Goal: Transaction & Acquisition: Book appointment/travel/reservation

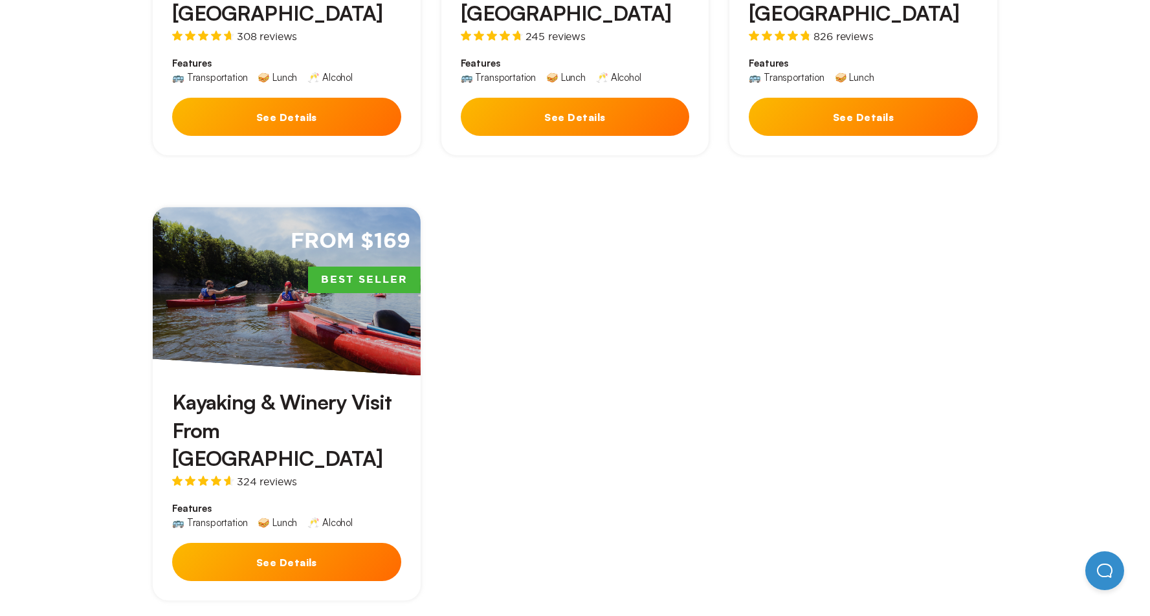
scroll to position [906, 0]
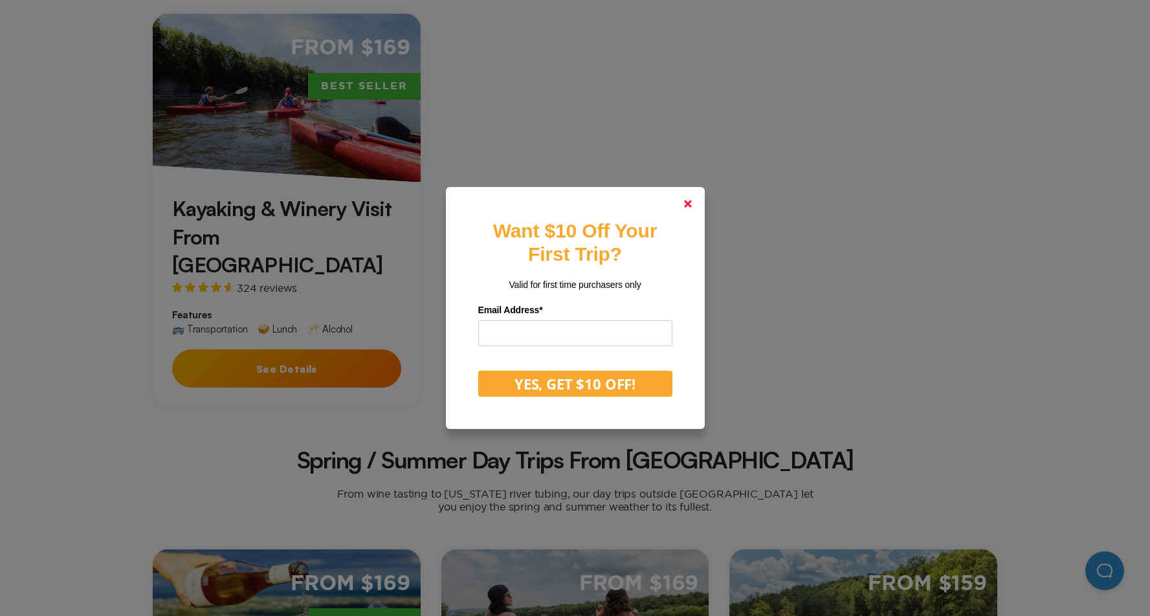
click at [692, 204] on icon at bounding box center [688, 204] width 8 height 8
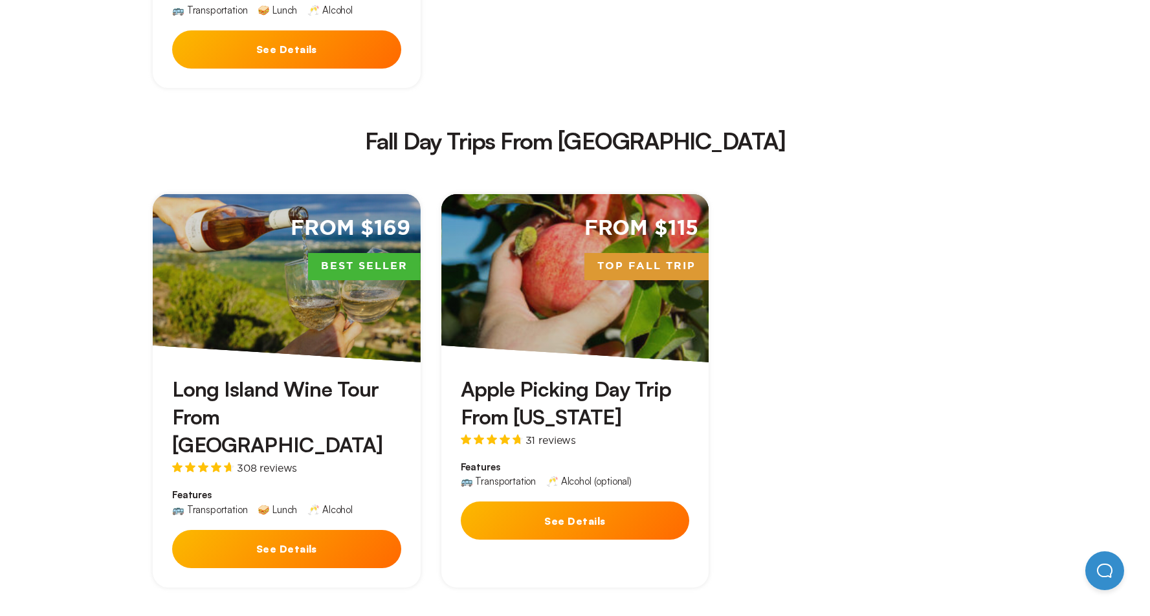
scroll to position [2200, 0]
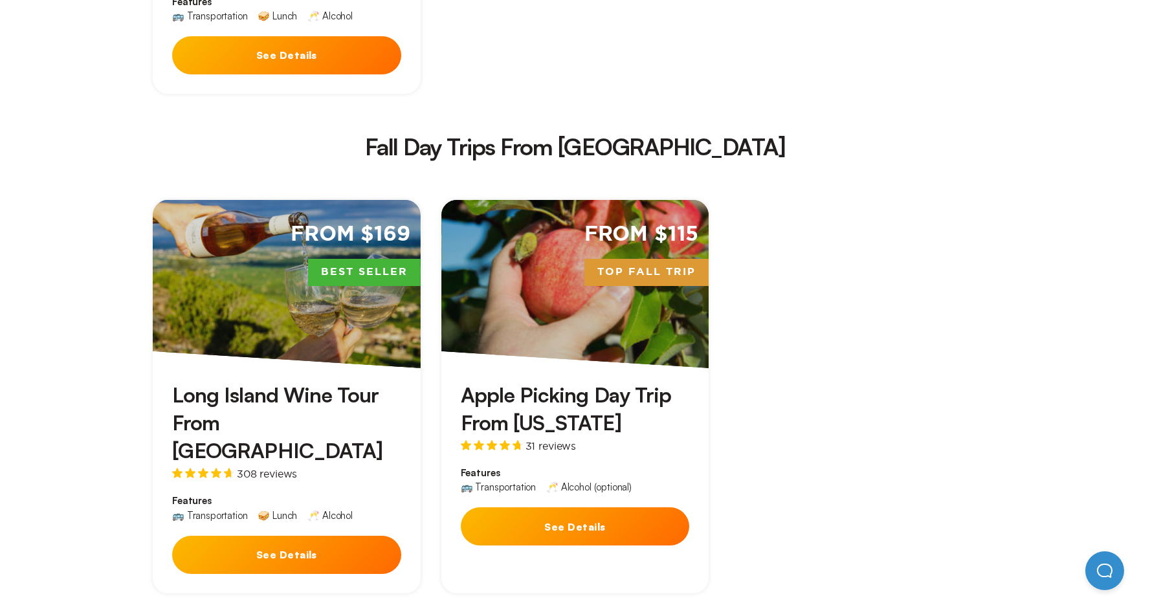
click at [551, 381] on h3 "Apple Picking Day Trip From [US_STATE]" at bounding box center [575, 409] width 229 height 56
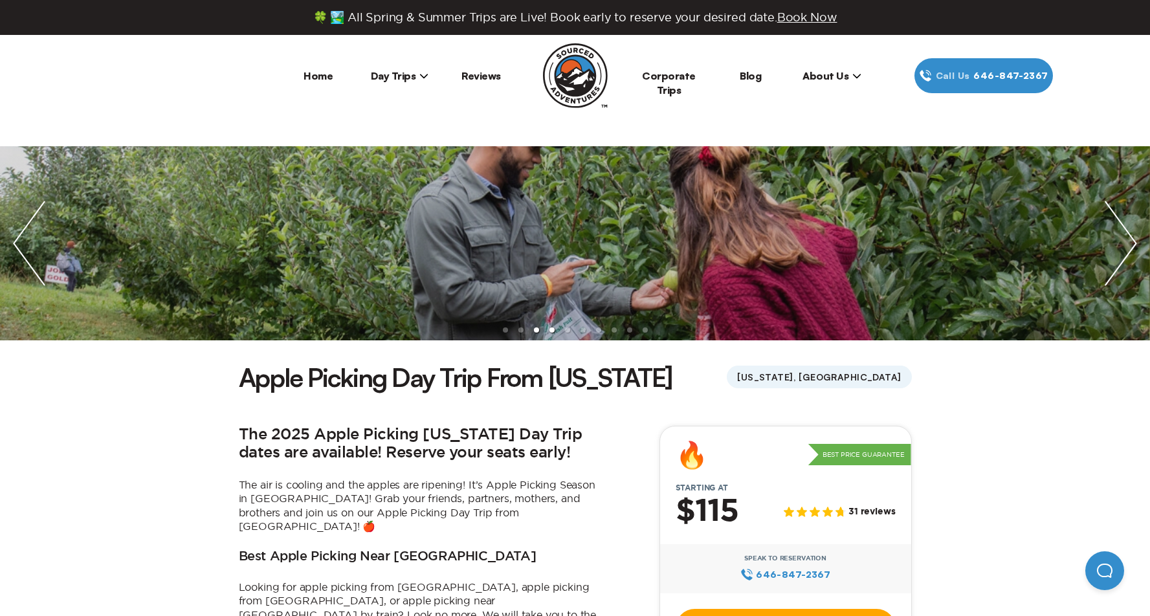
click at [552, 329] on li "slide item 4" at bounding box center [551, 329] width 5 height 5
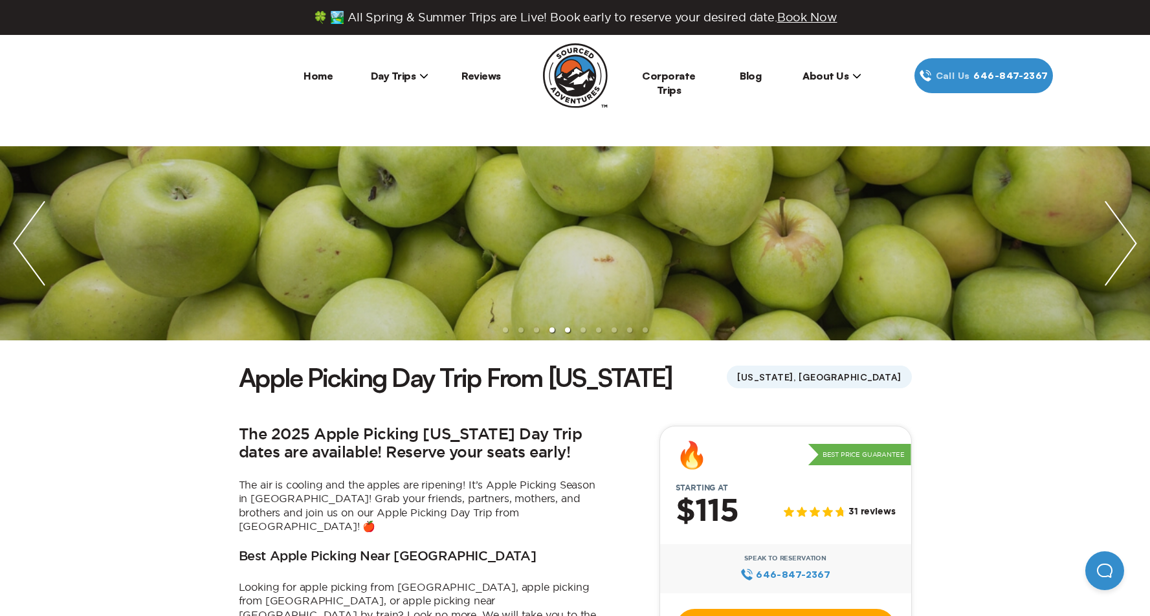
click at [566, 331] on li "slide item 5" at bounding box center [567, 329] width 5 height 5
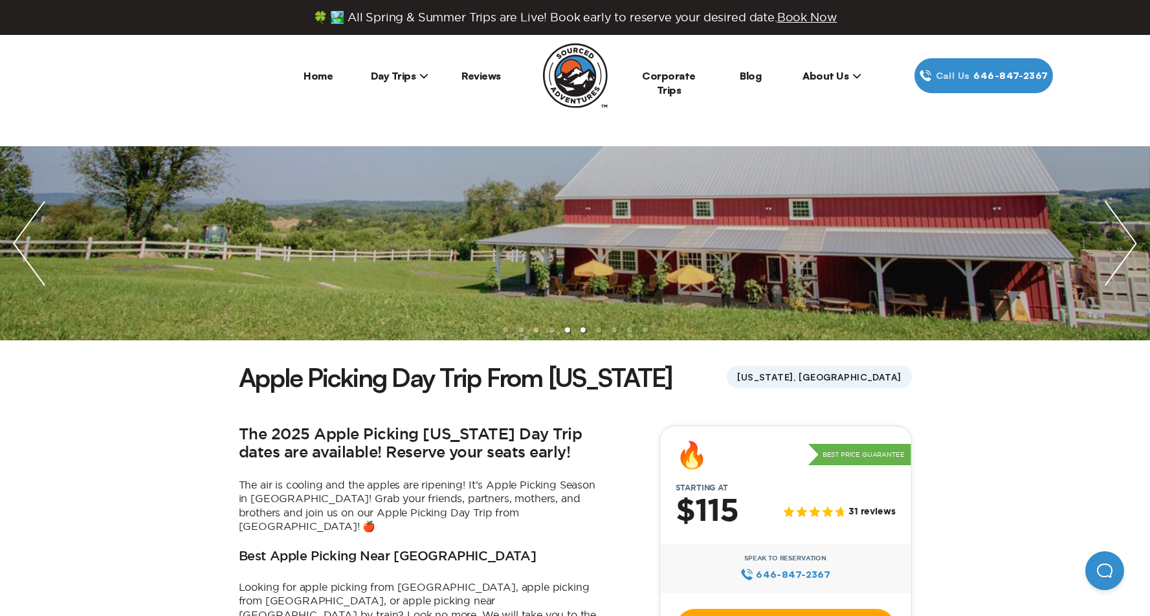
click at [580, 329] on li "slide item 6" at bounding box center [582, 329] width 5 height 5
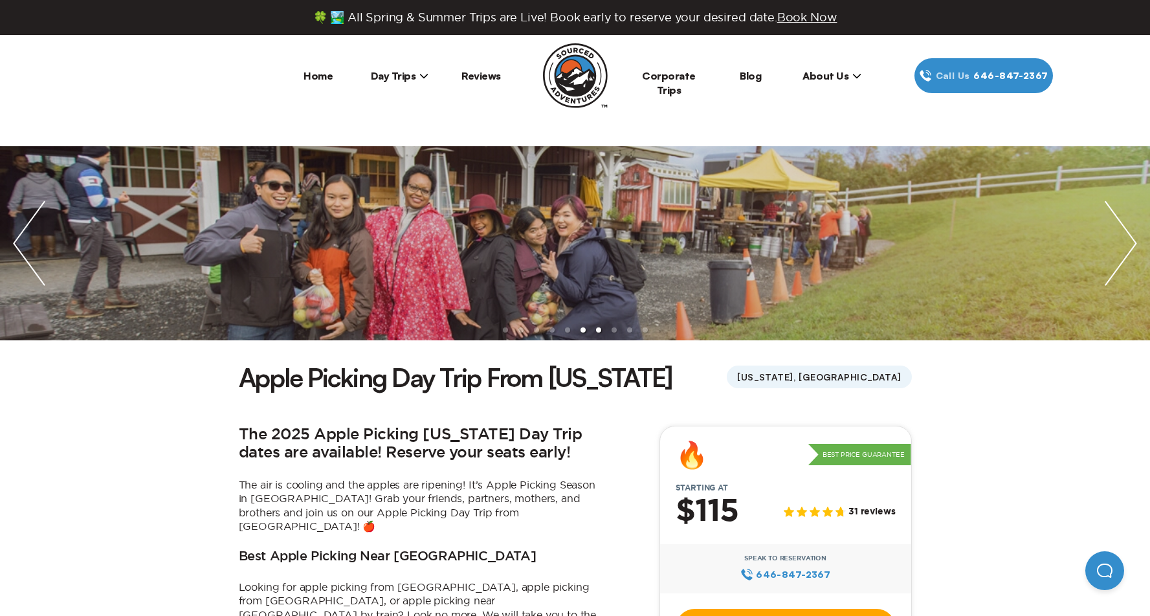
click at [600, 330] on li "slide item 7" at bounding box center [598, 329] width 5 height 5
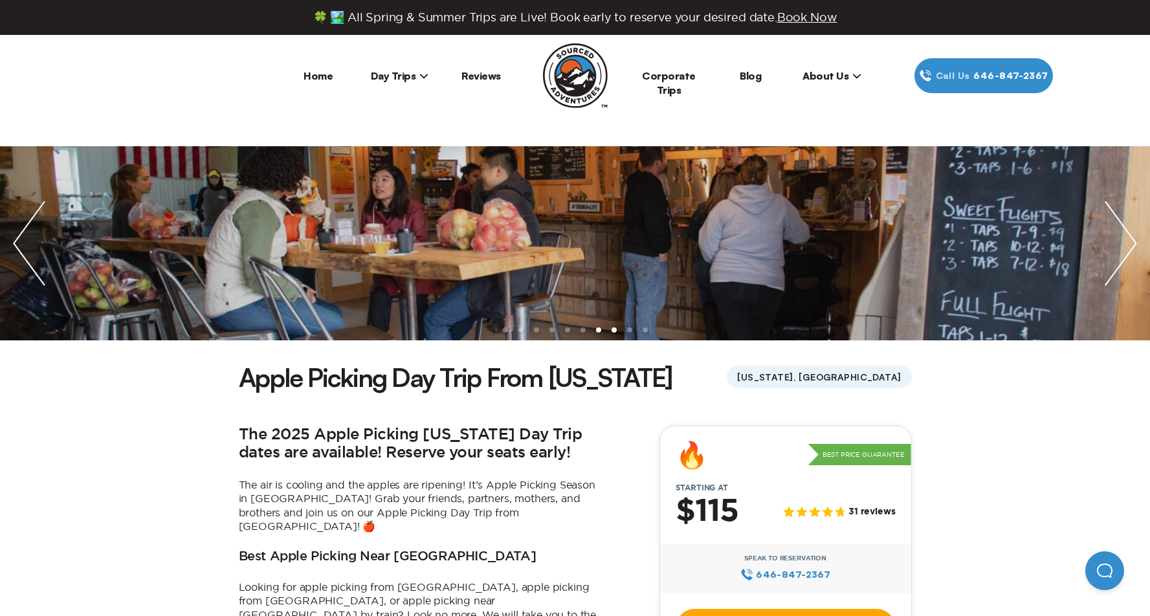
click at [615, 329] on li "slide item 8" at bounding box center [613, 329] width 5 height 5
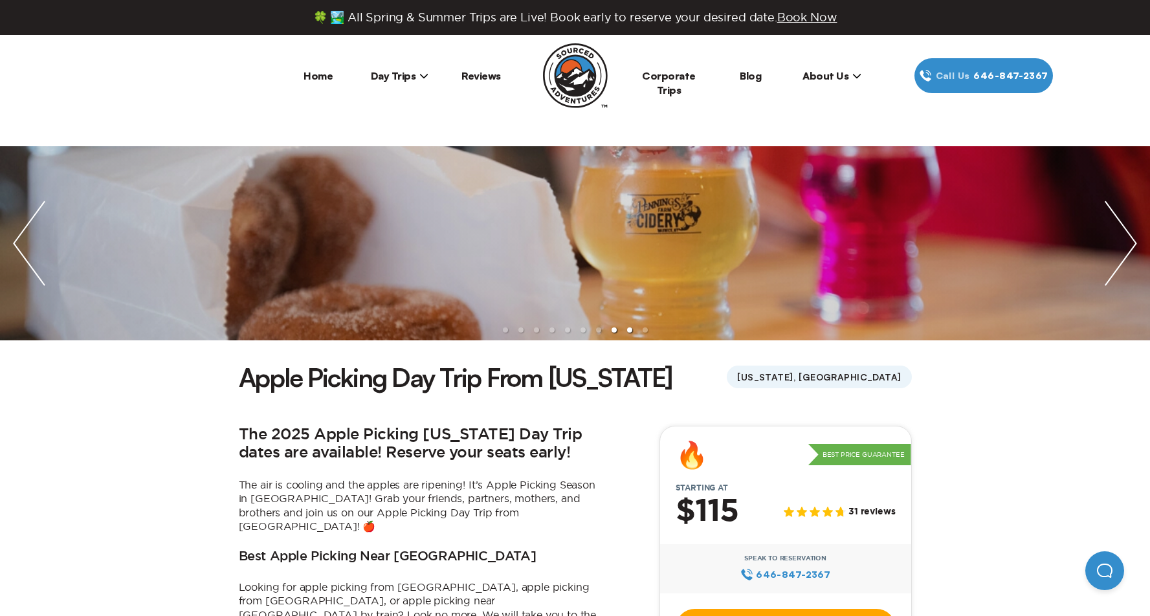
click at [628, 327] on li "slide item 9" at bounding box center [629, 329] width 5 height 5
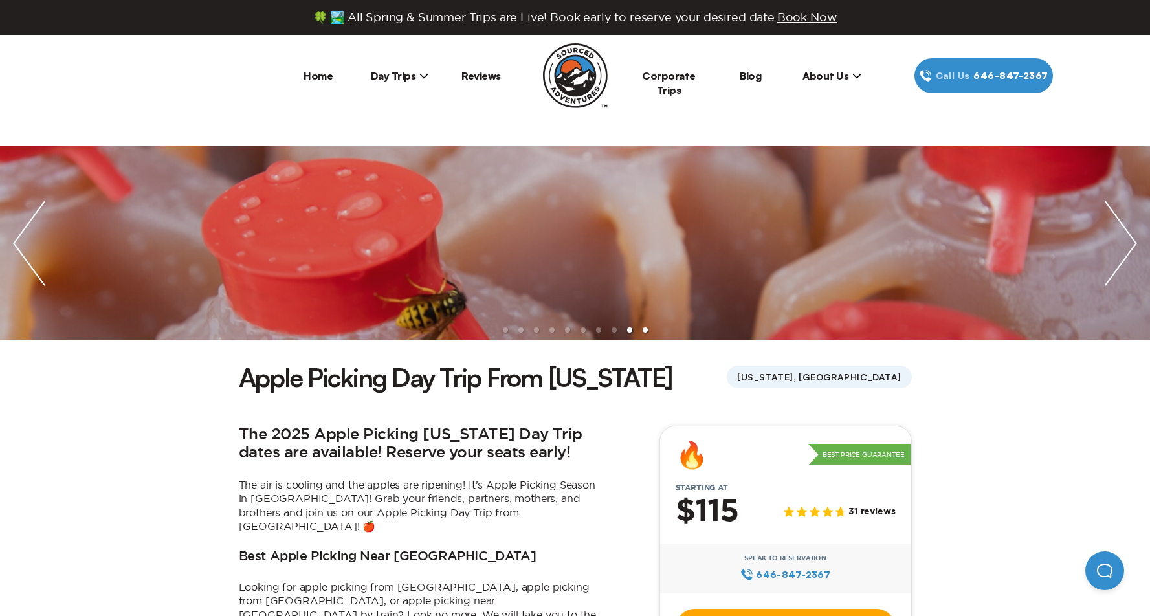
click at [644, 327] on li "slide item 10" at bounding box center [645, 329] width 5 height 5
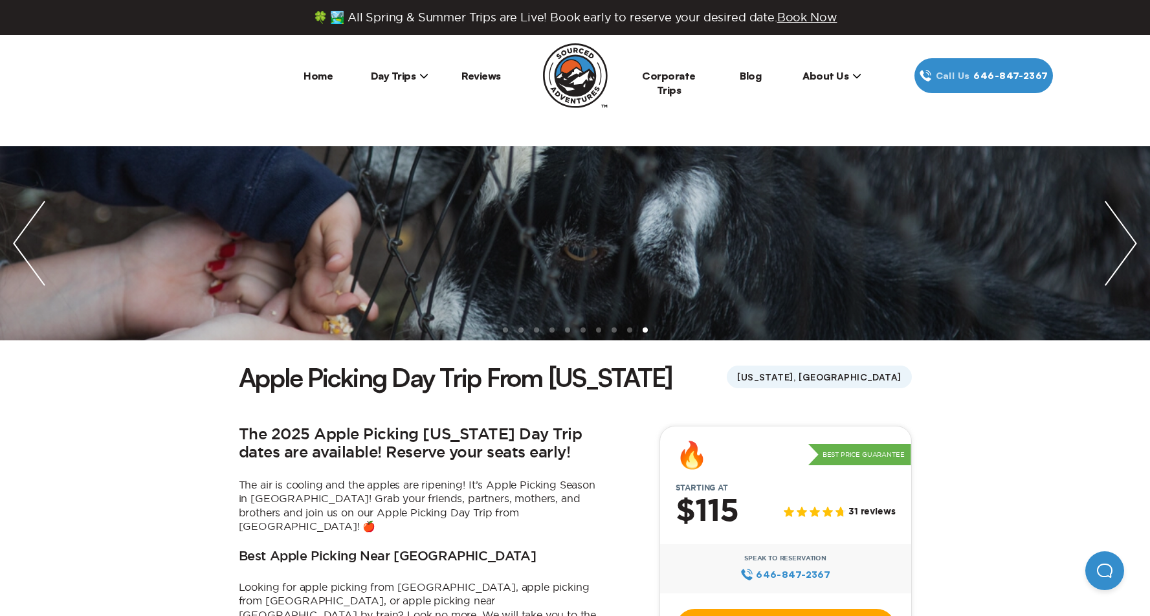
click at [506, 327] on ul at bounding box center [575, 329] width 1150 height 10
click at [506, 329] on li "slide item 1" at bounding box center [505, 329] width 5 height 5
